Goal: Task Accomplishment & Management: Manage account settings

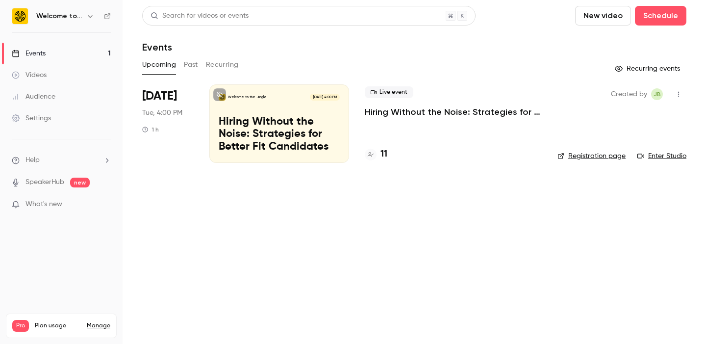
click at [319, 118] on p "Hiring Without the Noise: Strategies for Better Fit Candidates" at bounding box center [279, 135] width 121 height 38
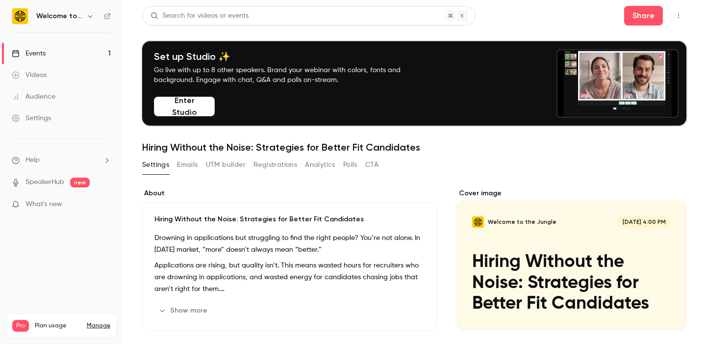
scroll to position [105, 0]
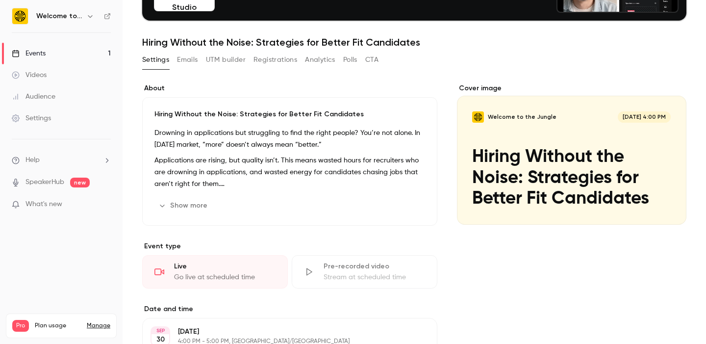
click at [293, 59] on button "Registrations" at bounding box center [275, 60] width 44 height 16
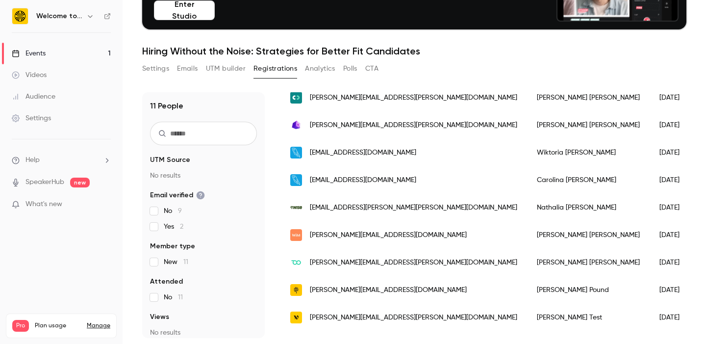
scroll to position [101, 0]
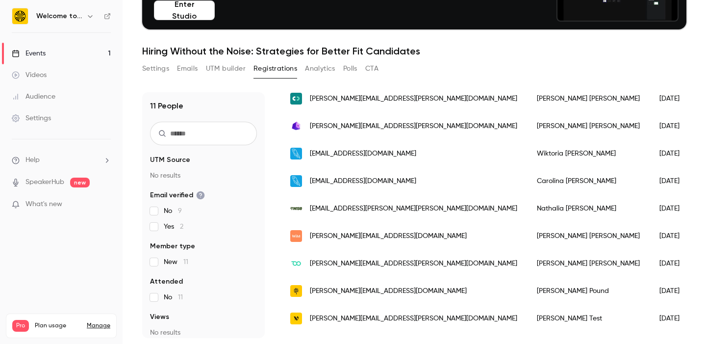
click at [382, 235] on div "[PERSON_NAME][EMAIL_ADDRESS][DOMAIN_NAME]" at bounding box center [403, 235] width 247 height 27
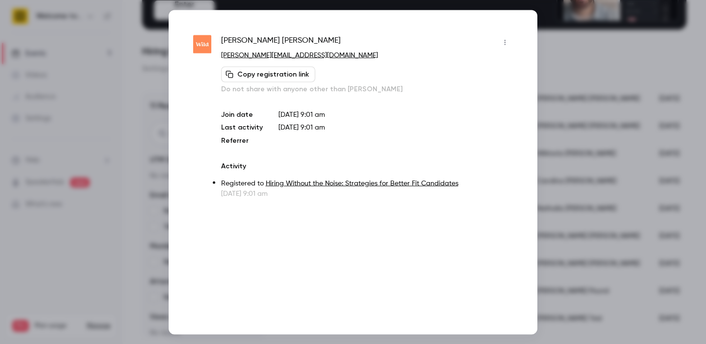
click at [590, 101] on div at bounding box center [353, 172] width 706 height 344
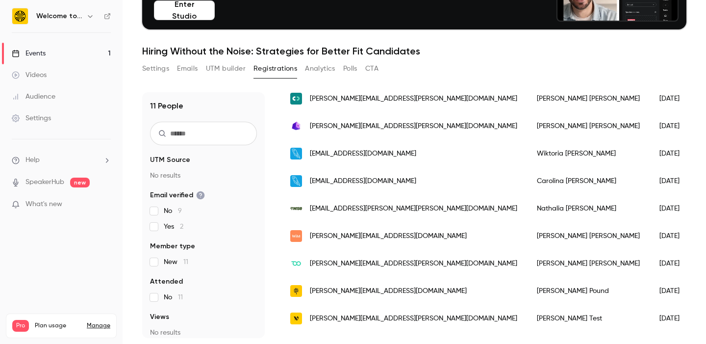
scroll to position [150, 0]
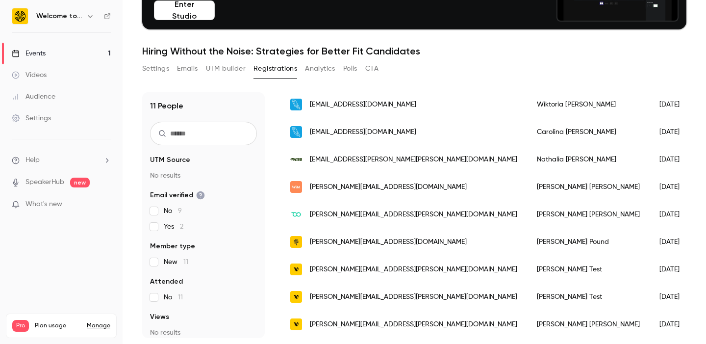
click at [382, 320] on span "[PERSON_NAME][EMAIL_ADDRESS][PERSON_NAME][DOMAIN_NAME]" at bounding box center [413, 324] width 207 height 10
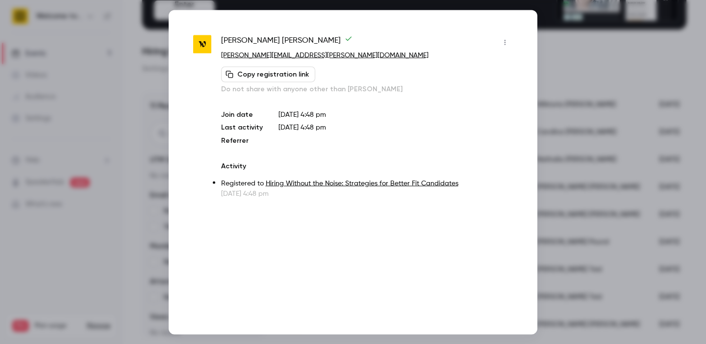
click at [589, 191] on div at bounding box center [353, 172] width 706 height 344
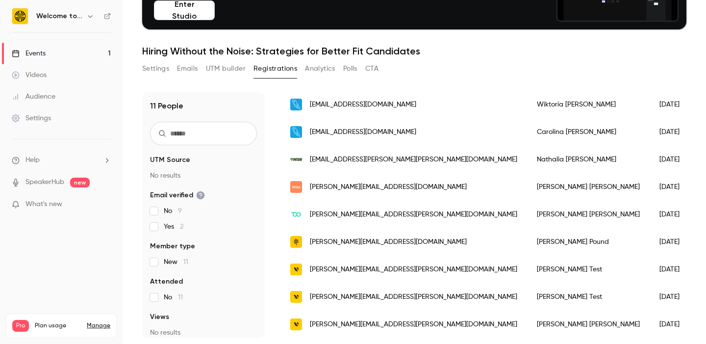
click at [380, 286] on div "[PERSON_NAME][EMAIL_ADDRESS][PERSON_NAME][DOMAIN_NAME]" at bounding box center [403, 296] width 247 height 27
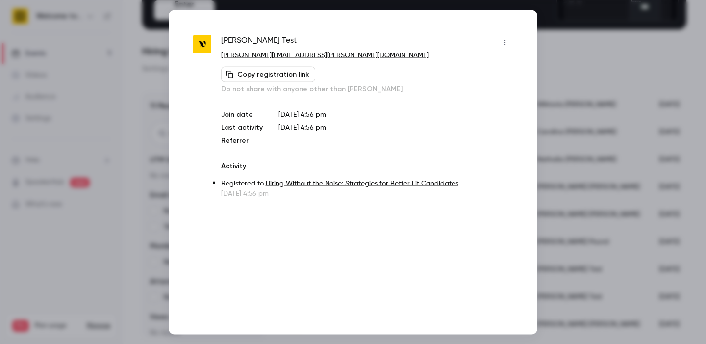
click at [561, 166] on div at bounding box center [353, 172] width 706 height 344
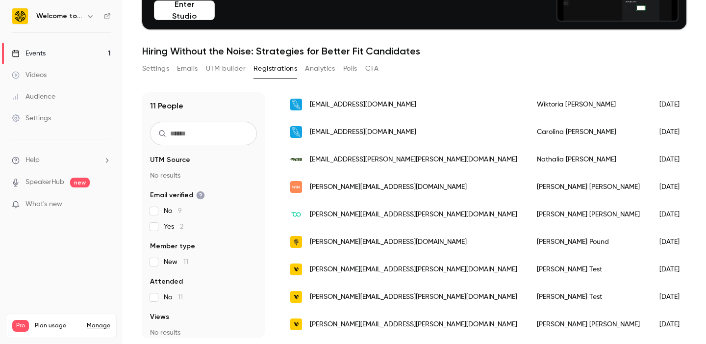
click at [371, 268] on span "[PERSON_NAME][EMAIL_ADDRESS][PERSON_NAME][DOMAIN_NAME]" at bounding box center [413, 269] width 207 height 10
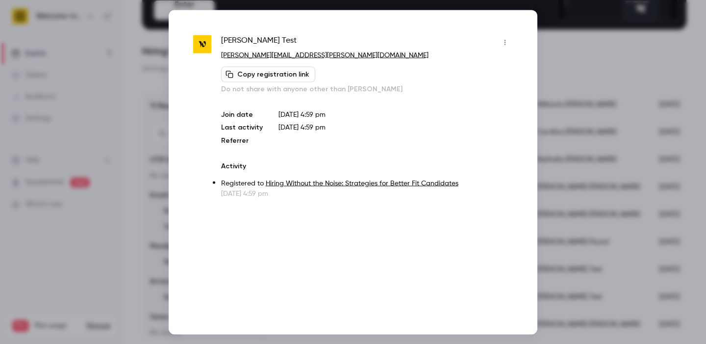
click at [573, 174] on div at bounding box center [353, 172] width 706 height 344
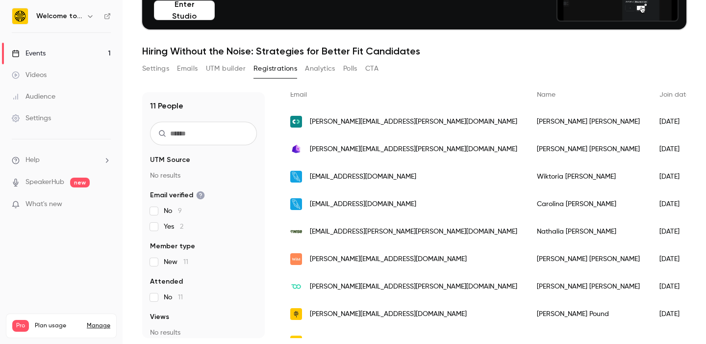
scroll to position [0, 0]
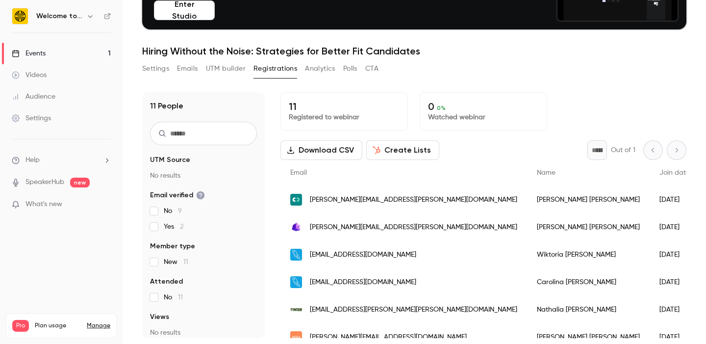
click at [199, 71] on div "Settings Emails UTM builder Registrations Analytics Polls CTA" at bounding box center [260, 69] width 236 height 16
click at [194, 67] on button "Emails" at bounding box center [187, 69] width 21 height 16
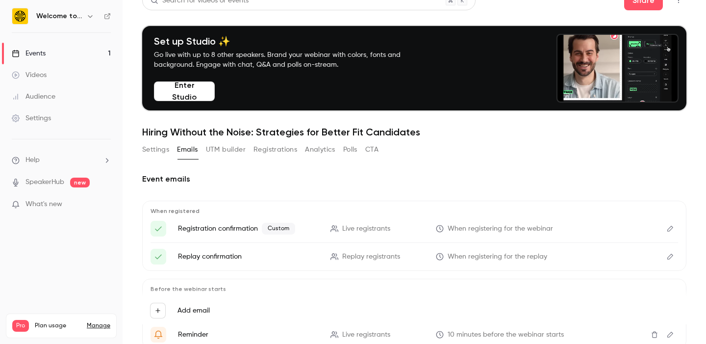
scroll to position [30, 0]
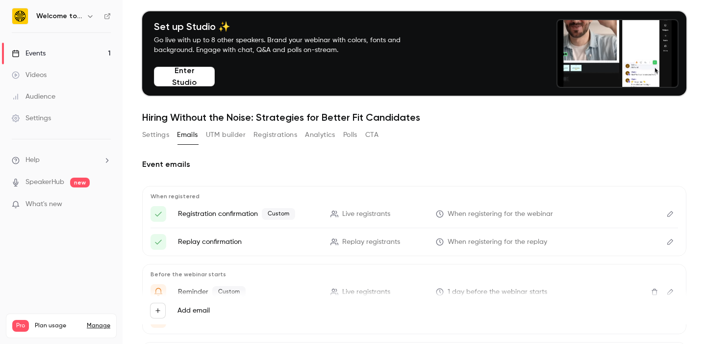
click at [640, 215] on li "Registration confirmation Custom Live registrants When registering for the webi…" at bounding box center [415, 214] width 528 height 16
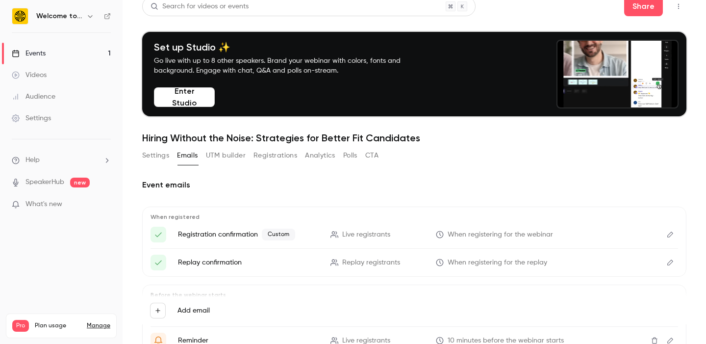
scroll to position [0, 0]
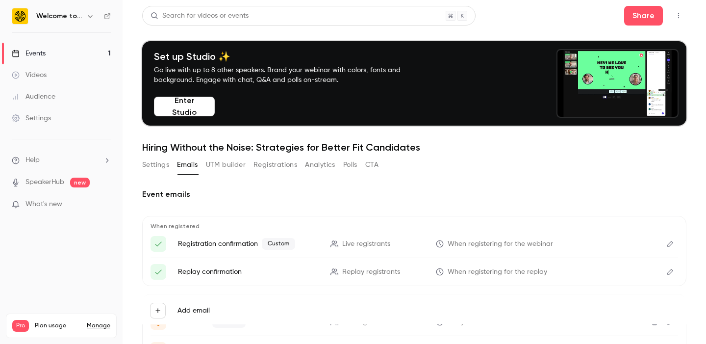
click at [151, 170] on button "Settings" at bounding box center [155, 165] width 27 height 16
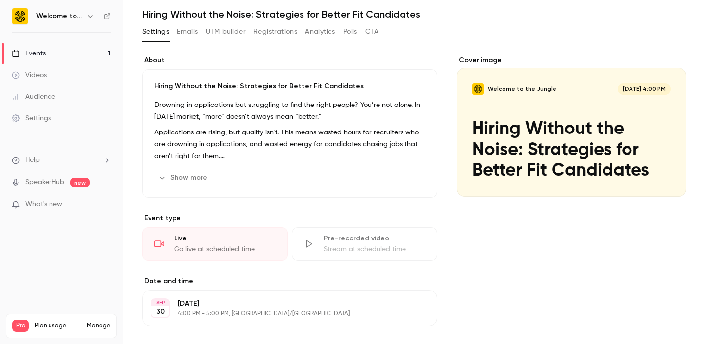
scroll to position [130, 0]
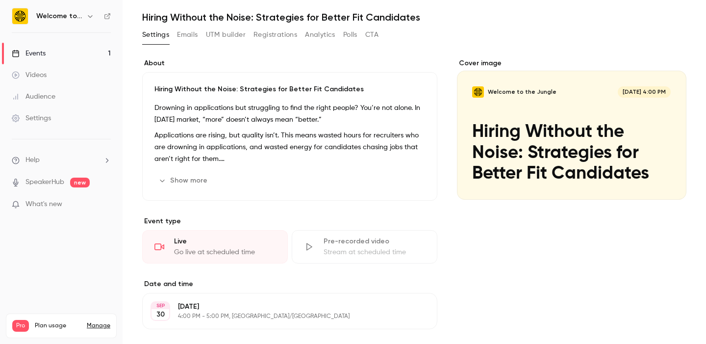
click at [189, 31] on button "Emails" at bounding box center [187, 35] width 21 height 16
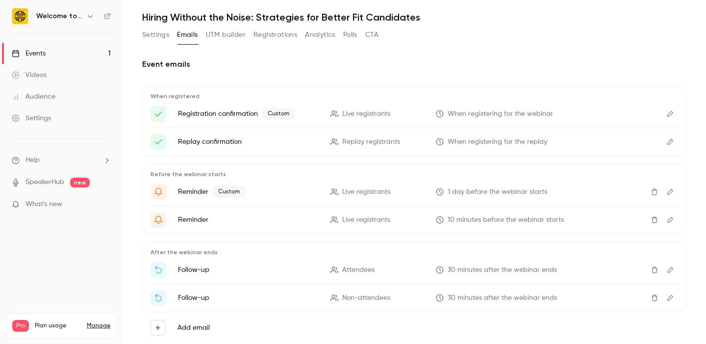
scroll to position [104, 0]
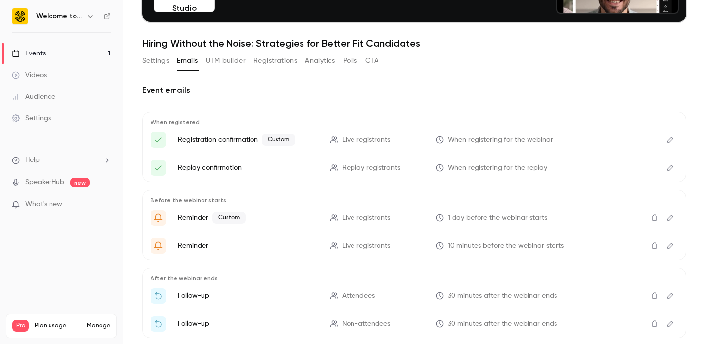
click at [288, 137] on span "Custom" at bounding box center [278, 140] width 33 height 12
click at [241, 136] on p "Registration confirmation Custom" at bounding box center [248, 140] width 141 height 12
click at [670, 138] on icon "Edit" at bounding box center [670, 140] width 6 height 6
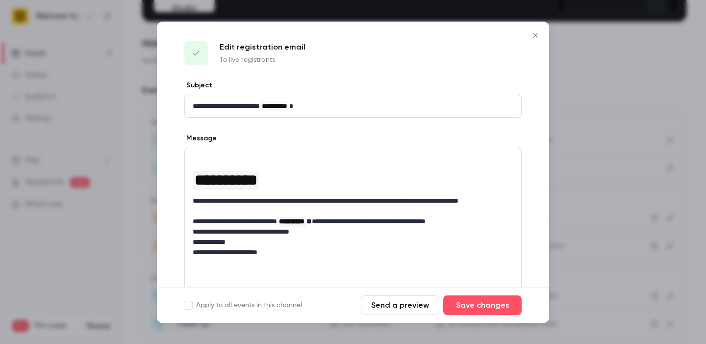
click at [533, 35] on icon "Close" at bounding box center [536, 35] width 12 height 8
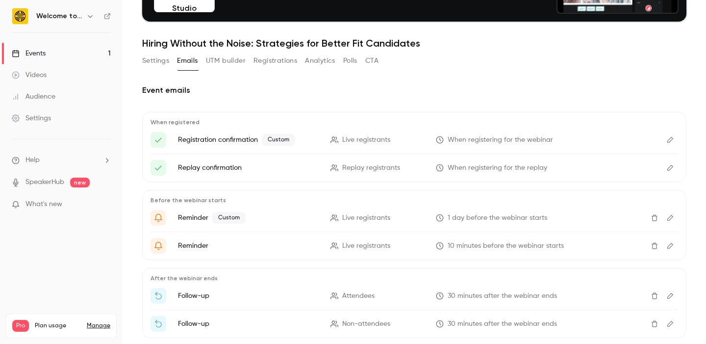
click at [156, 60] on button "Settings" at bounding box center [155, 61] width 27 height 16
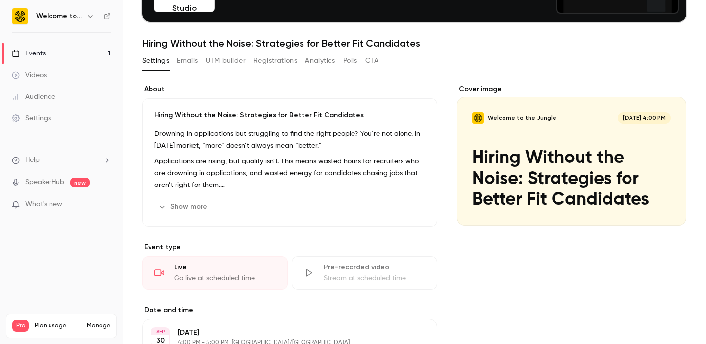
click at [81, 42] on ul "Events 1 Videos Audience Settings" at bounding box center [61, 86] width 123 height 106
click at [288, 61] on button "Registrations" at bounding box center [275, 61] width 44 height 16
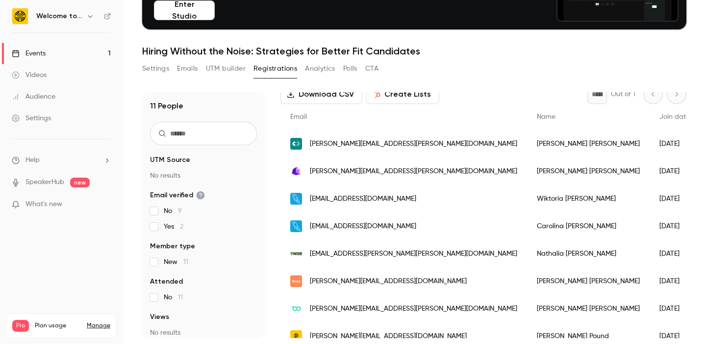
scroll to position [85, 0]
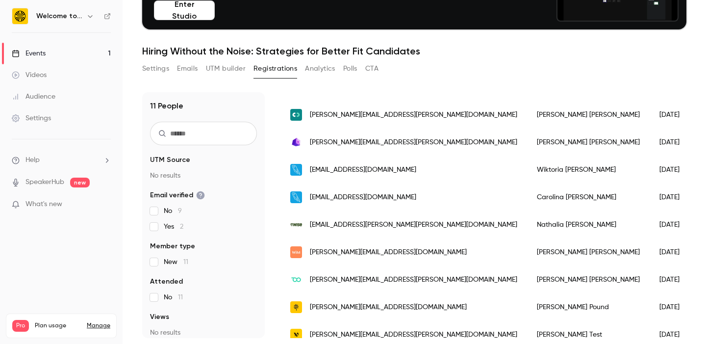
click at [168, 212] on span "No 9" at bounding box center [173, 211] width 18 height 10
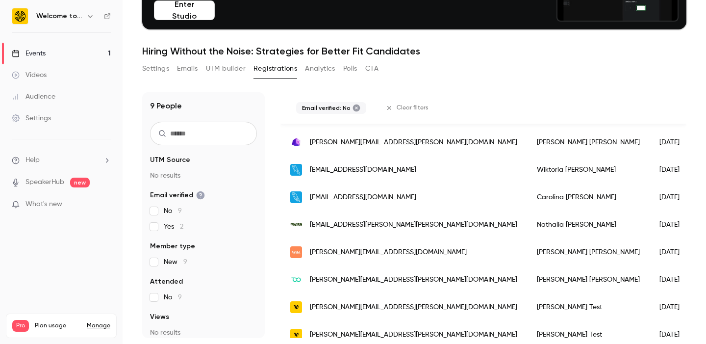
click at [168, 212] on span "No 9" at bounding box center [173, 211] width 18 height 10
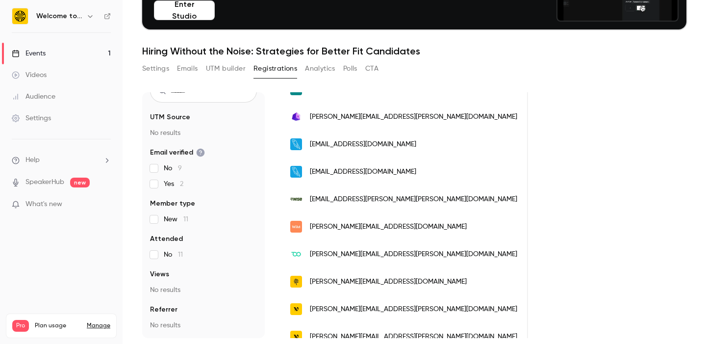
scroll to position [123, 0]
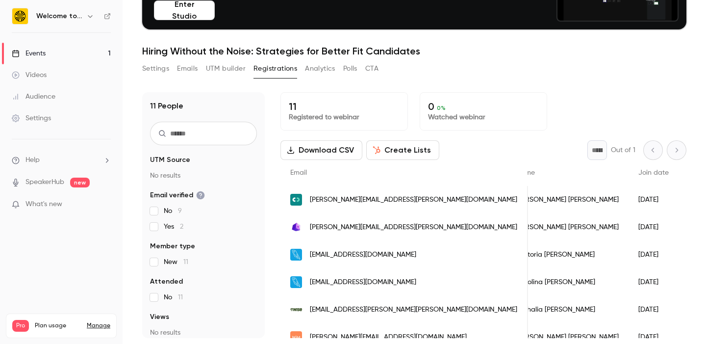
scroll to position [0, 0]
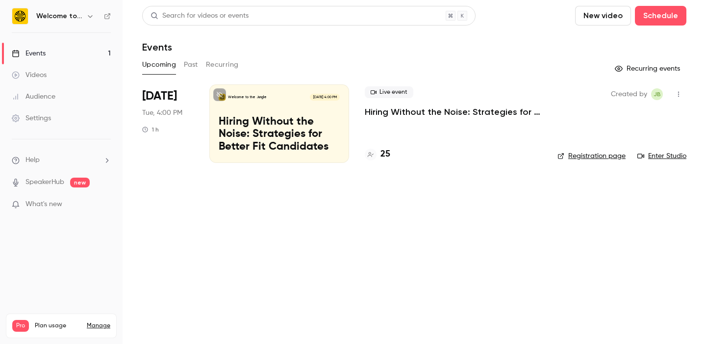
click at [264, 133] on p "Hiring Without the Noise: Strategies for Better Fit Candidates" at bounding box center [279, 135] width 121 height 38
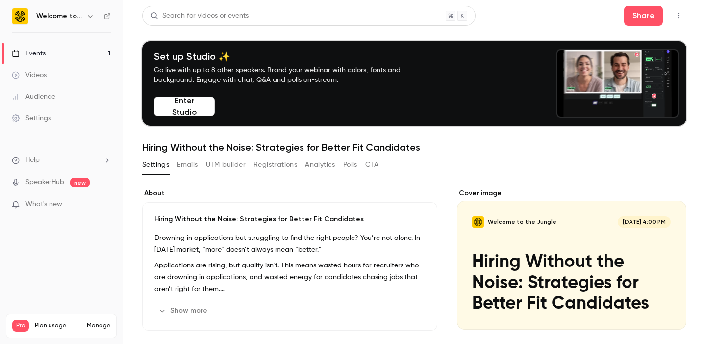
click at [277, 161] on button "Registrations" at bounding box center [275, 165] width 44 height 16
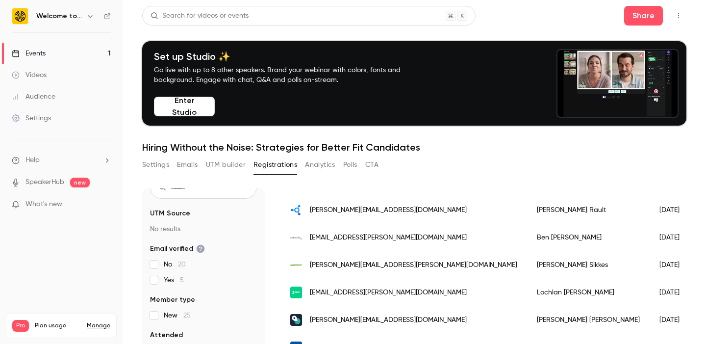
scroll to position [85, 0]
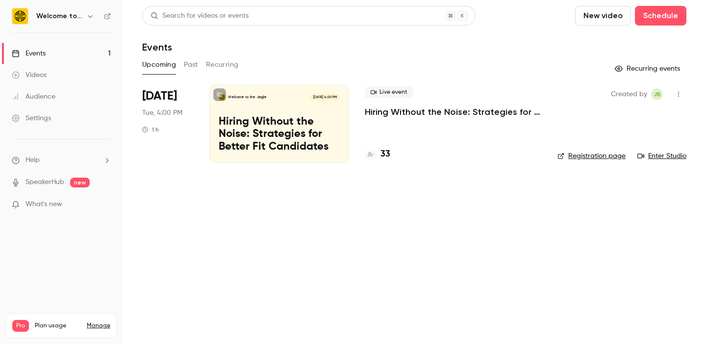
click at [244, 128] on p "Hiring Without the Noise: Strategies for Better Fit Candidates" at bounding box center [279, 135] width 121 height 38
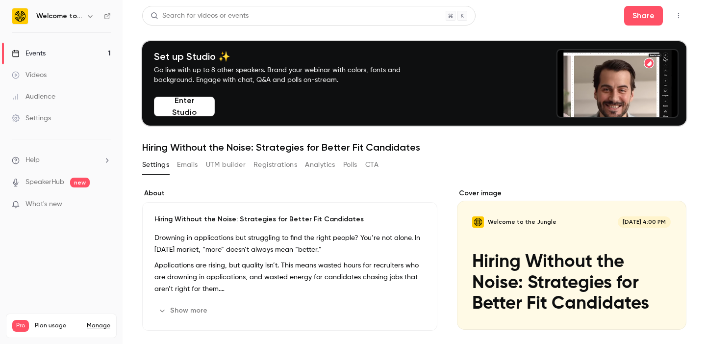
click at [262, 165] on button "Registrations" at bounding box center [275, 165] width 44 height 16
